Goal: Transaction & Acquisition: Book appointment/travel/reservation

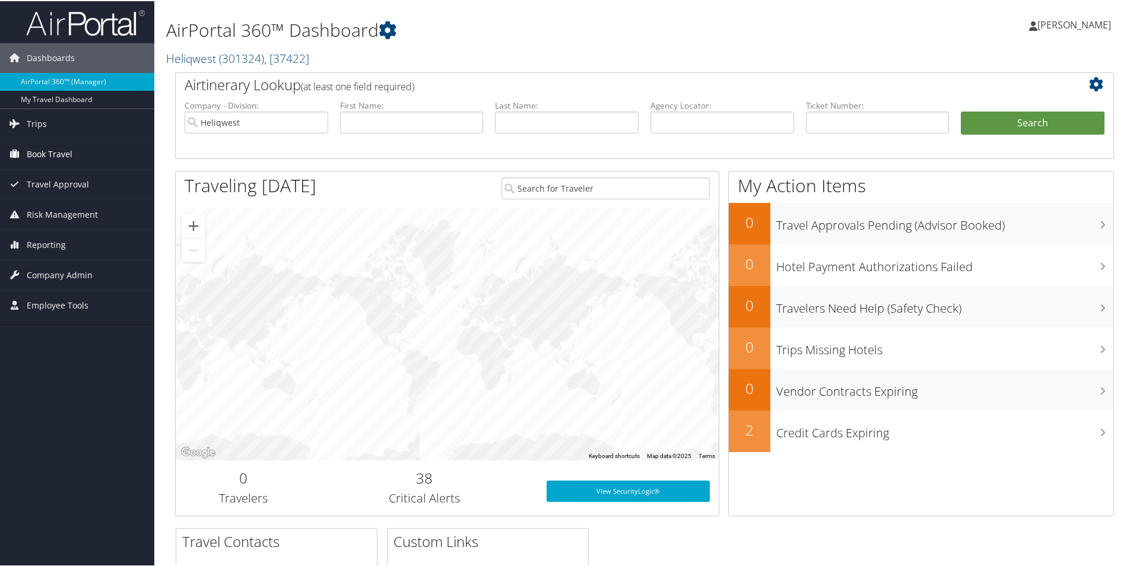
click at [50, 153] on span "Book Travel" at bounding box center [50, 153] width 46 height 30
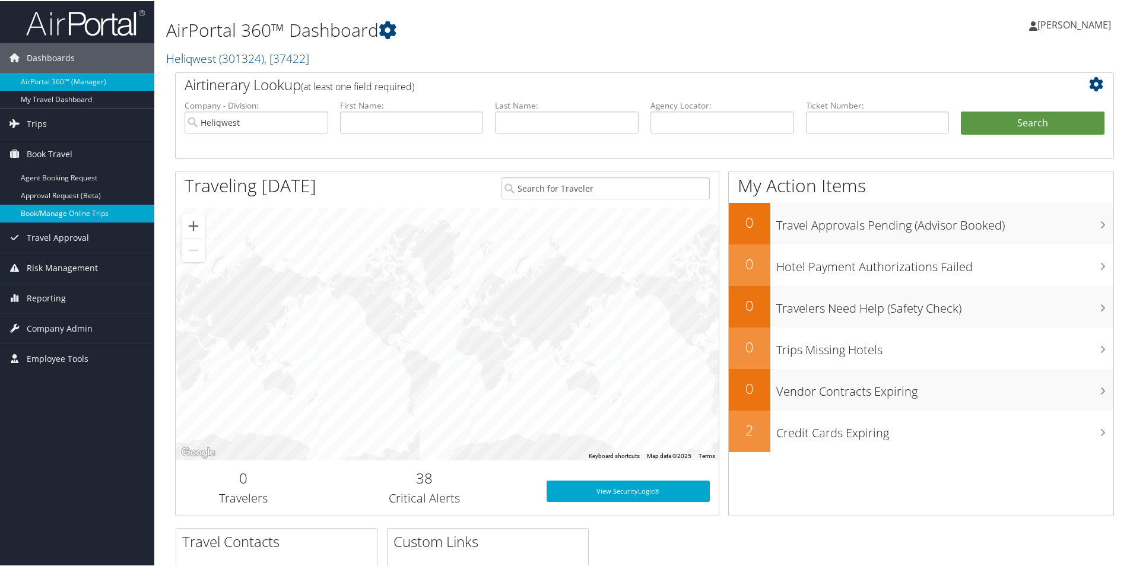
click at [51, 212] on link "Book/Manage Online Trips" at bounding box center [77, 213] width 154 height 18
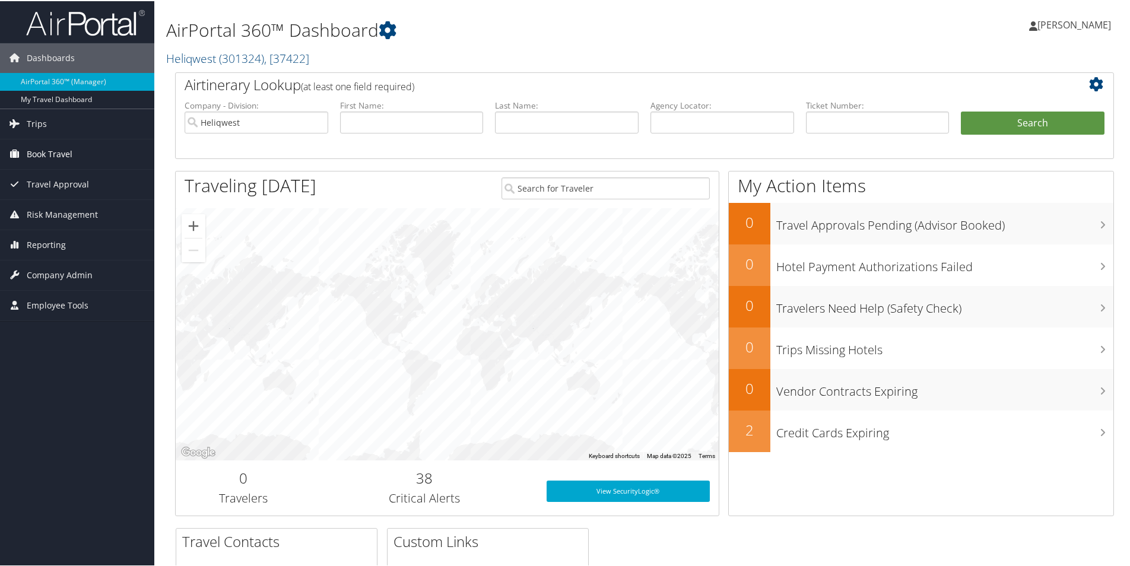
click at [39, 152] on span "Book Travel" at bounding box center [50, 153] width 46 height 30
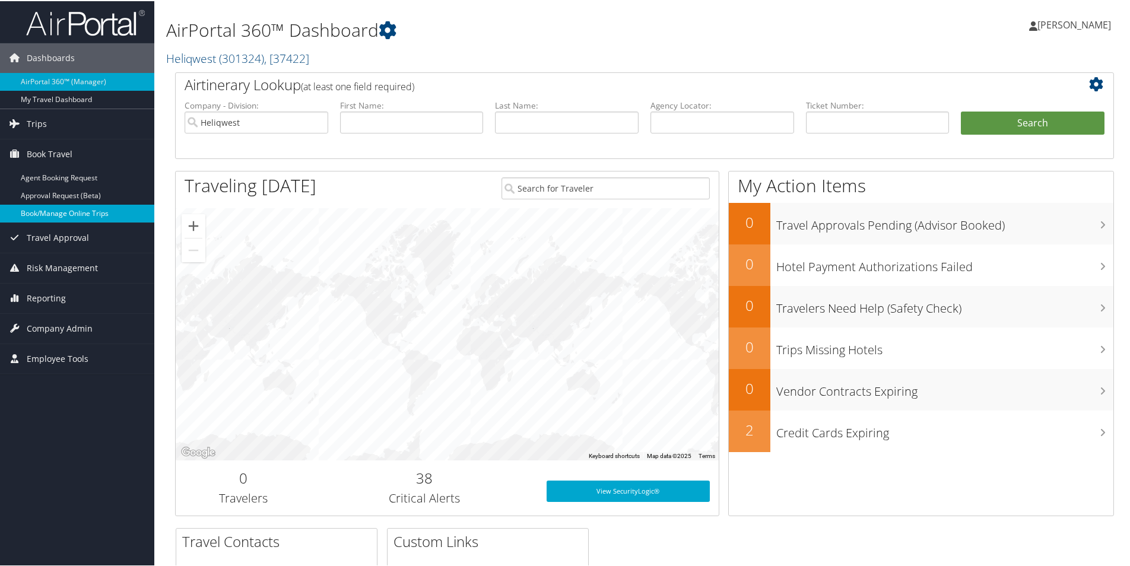
click at [60, 213] on link "Book/Manage Online Trips" at bounding box center [77, 213] width 154 height 18
click at [669, 27] on h1 "AirPortal 360™ Dashboard" at bounding box center [485, 29] width 638 height 25
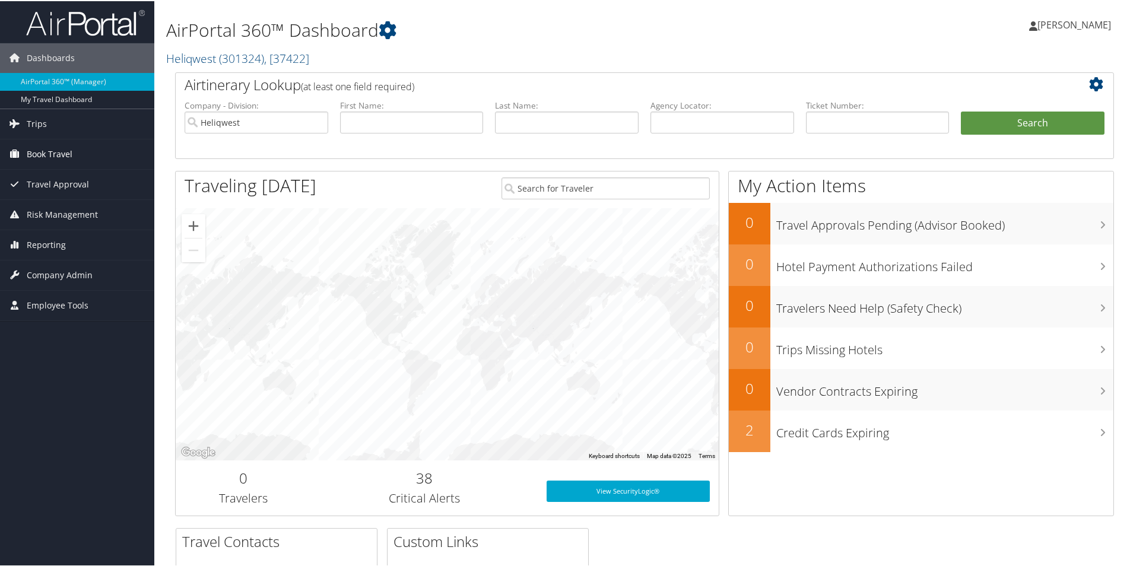
click at [40, 154] on span "Book Travel" at bounding box center [50, 153] width 46 height 30
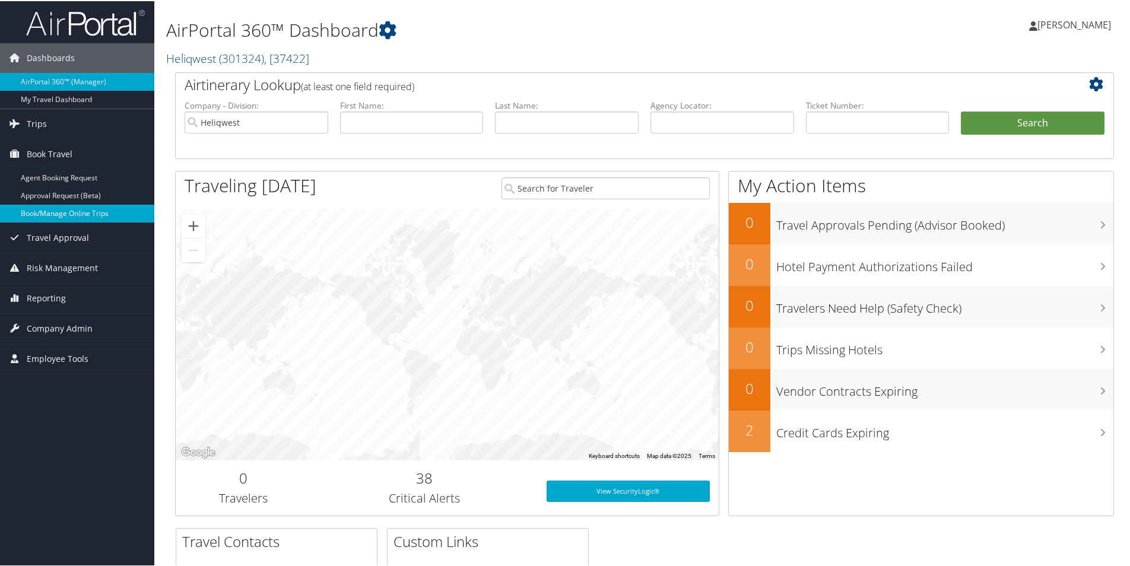
click at [50, 207] on link "Book/Manage Online Trips" at bounding box center [77, 213] width 154 height 18
